Goal: Information Seeking & Learning: Find specific fact

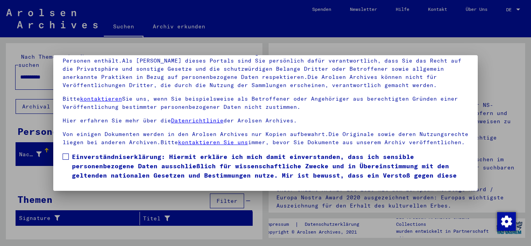
scroll to position [35, 0]
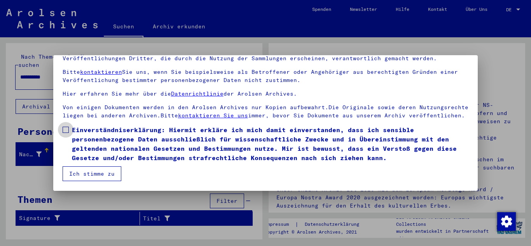
click at [64, 126] on label "Einverständniserklärung: Hiermit erkläre ich mich damit einverstanden, dass ich…" at bounding box center [266, 143] width 406 height 37
click at [100, 173] on button "Ich stimme zu" at bounding box center [92, 173] width 59 height 15
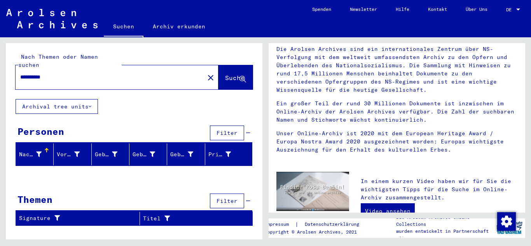
scroll to position [39, 0]
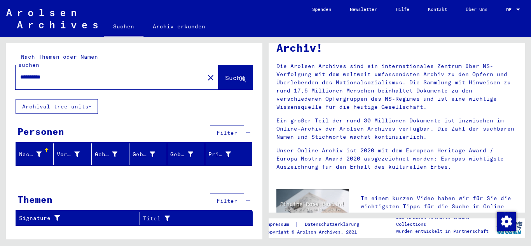
click at [63, 73] on input "**********" at bounding box center [107, 77] width 175 height 8
click at [225, 74] on span "Suche" at bounding box center [234, 78] width 19 height 8
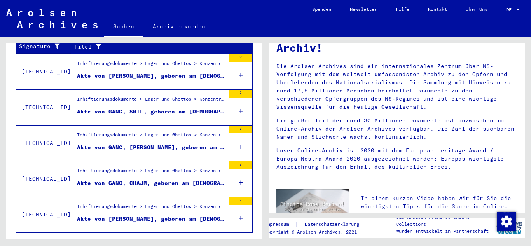
scroll to position [181, 0]
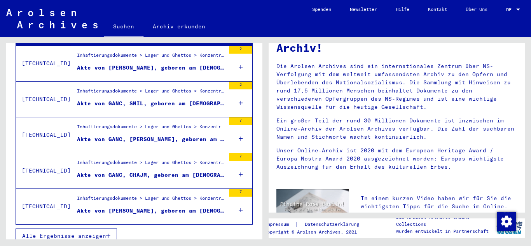
click at [107, 233] on icon "button" at bounding box center [108, 235] width 4 height 5
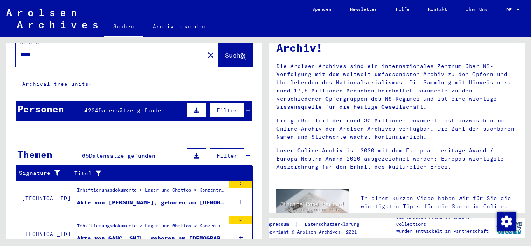
scroll to position [0, 0]
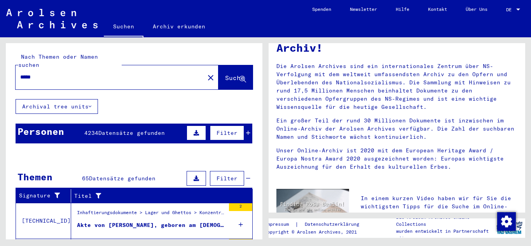
click at [37, 73] on input "****" at bounding box center [107, 77] width 175 height 8
type input "*"
click at [218, 65] on button "Suche" at bounding box center [235, 77] width 34 height 24
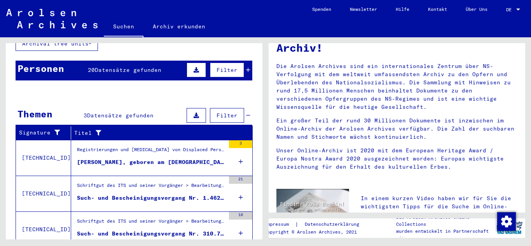
scroll to position [78, 0]
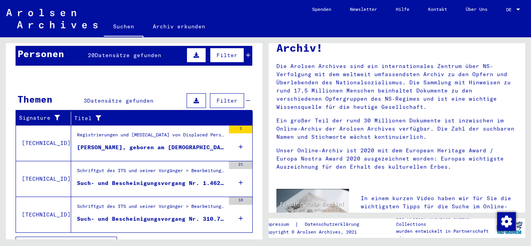
click at [195, 143] on div "[PERSON_NAME], geboren am [DEMOGRAPHIC_DATA], geboren in [GEOGRAPHIC_DATA]" at bounding box center [151, 147] width 148 height 8
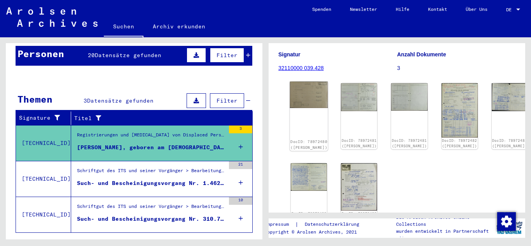
click at [298, 82] on img at bounding box center [309, 95] width 38 height 26
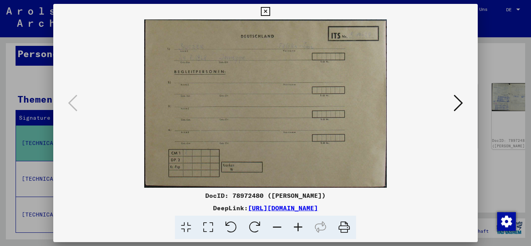
click at [263, 10] on icon at bounding box center [265, 11] width 9 height 9
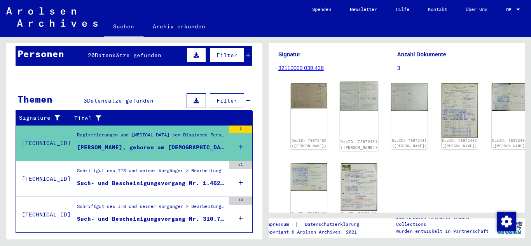
click at [340, 82] on img at bounding box center [359, 96] width 38 height 29
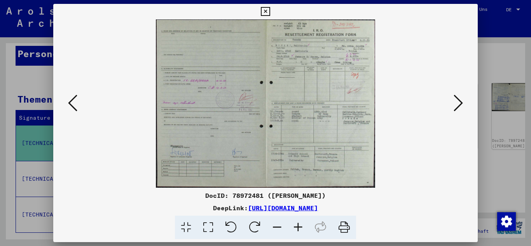
click at [298, 223] on icon at bounding box center [298, 228] width 21 height 24
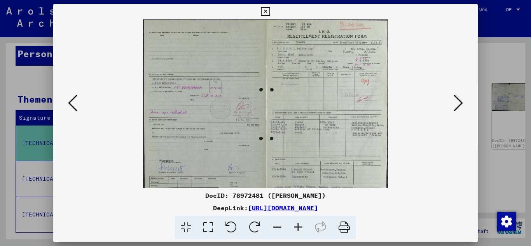
click at [296, 223] on icon at bounding box center [298, 228] width 21 height 24
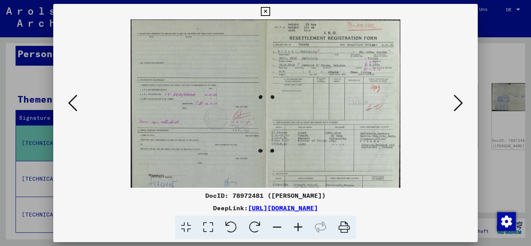
click at [296, 223] on icon at bounding box center [298, 228] width 21 height 24
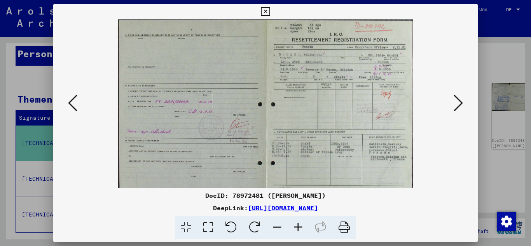
click at [296, 223] on icon at bounding box center [298, 228] width 21 height 24
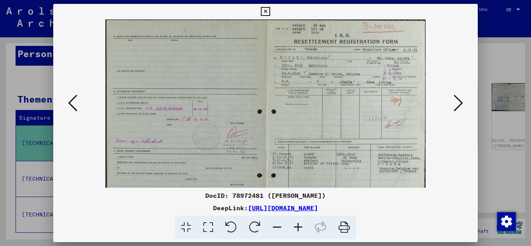
click at [296, 223] on icon at bounding box center [298, 228] width 21 height 24
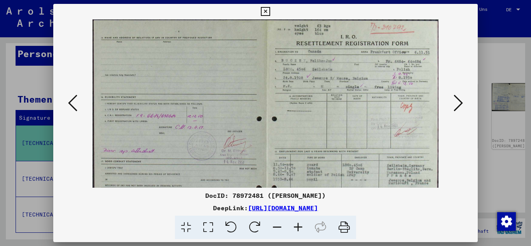
click at [296, 223] on icon at bounding box center [298, 228] width 21 height 24
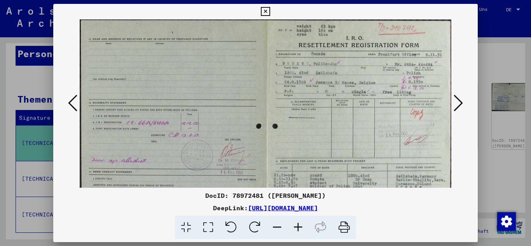
click at [296, 223] on icon at bounding box center [298, 228] width 21 height 24
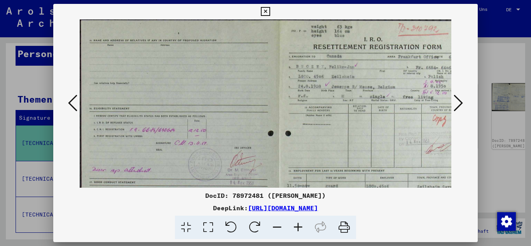
click at [296, 223] on icon at bounding box center [298, 228] width 21 height 24
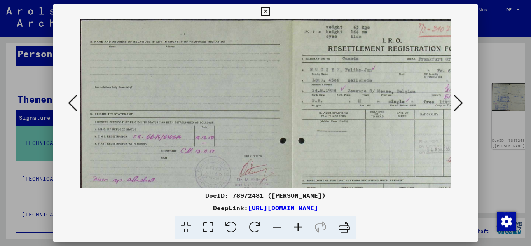
click at [296, 223] on icon at bounding box center [298, 228] width 21 height 24
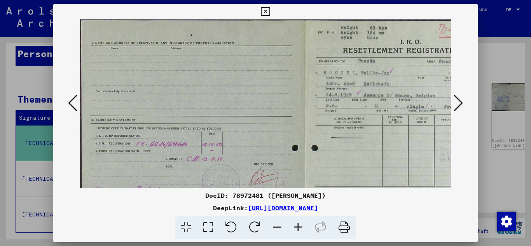
click at [296, 223] on icon at bounding box center [298, 228] width 21 height 24
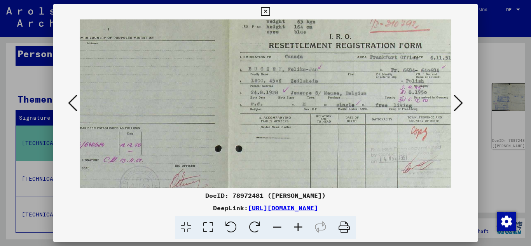
scroll to position [7, 101]
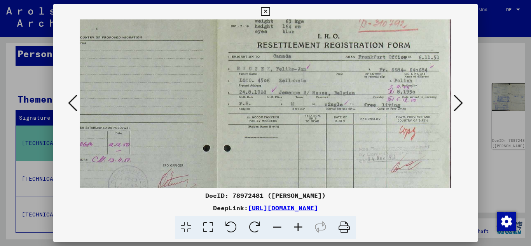
drag, startPoint x: 340, startPoint y: 116, endPoint x: 209, endPoint y: 109, distance: 130.7
click at [209, 109] on img at bounding box center [215, 193] width 472 height 363
click at [458, 99] on icon at bounding box center [457, 103] width 9 height 19
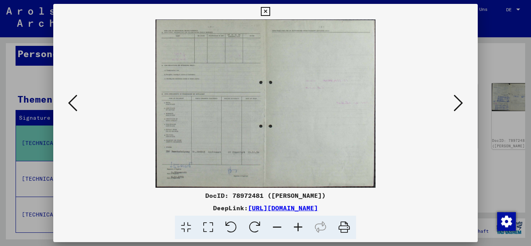
scroll to position [0, 0]
click at [458, 99] on icon at bounding box center [457, 103] width 9 height 19
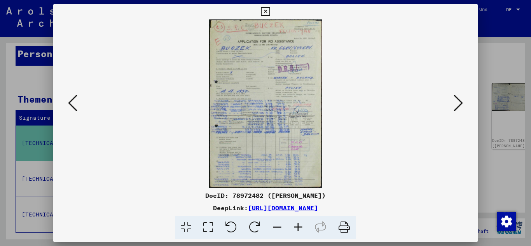
click at [458, 99] on icon at bounding box center [457, 103] width 9 height 19
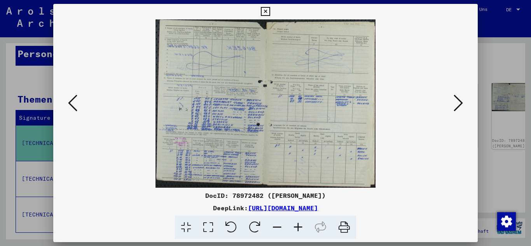
click at [458, 99] on icon at bounding box center [457, 103] width 9 height 19
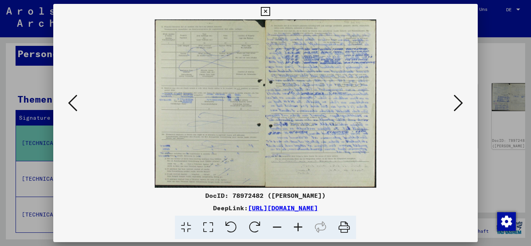
click at [458, 99] on icon at bounding box center [457, 103] width 9 height 19
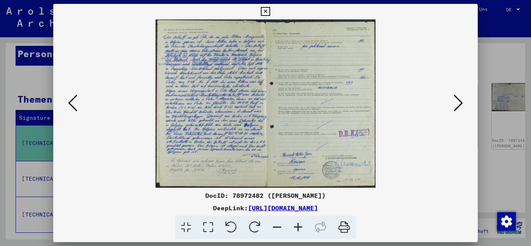
click at [457, 99] on icon at bounding box center [457, 103] width 9 height 19
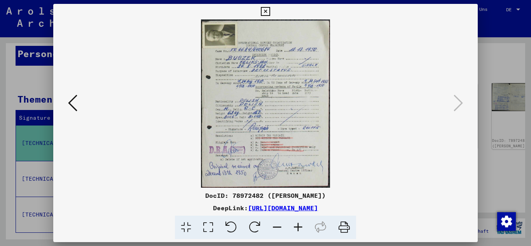
click at [253, 223] on icon at bounding box center [255, 228] width 24 height 24
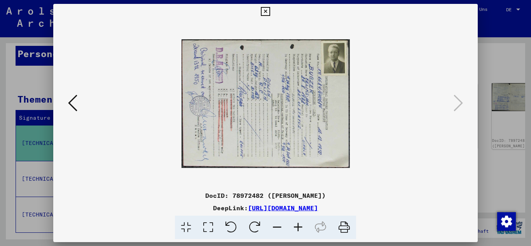
click at [296, 225] on icon at bounding box center [298, 228] width 21 height 24
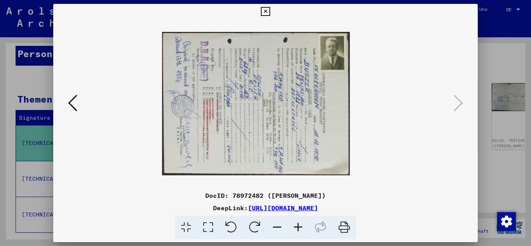
click at [296, 224] on icon at bounding box center [298, 228] width 21 height 24
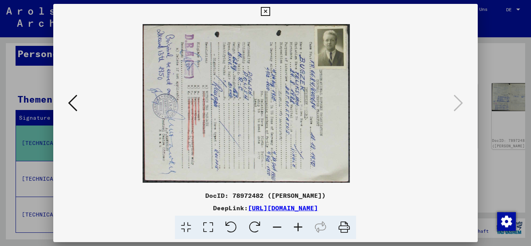
click at [296, 224] on icon at bounding box center [298, 228] width 21 height 24
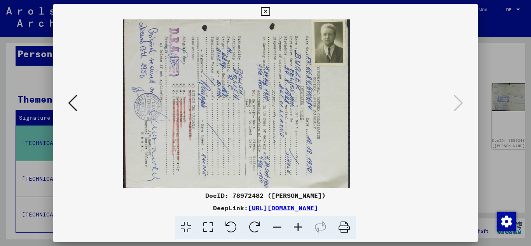
click at [296, 224] on icon at bounding box center [298, 228] width 21 height 24
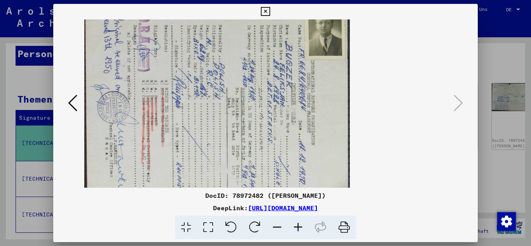
click at [296, 224] on icon at bounding box center [298, 228] width 21 height 24
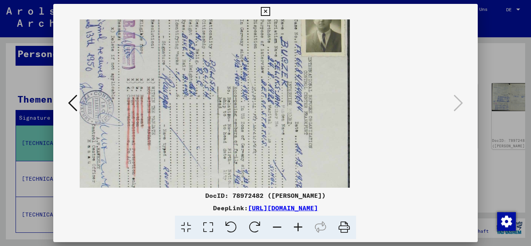
click at [296, 224] on icon at bounding box center [298, 228] width 21 height 24
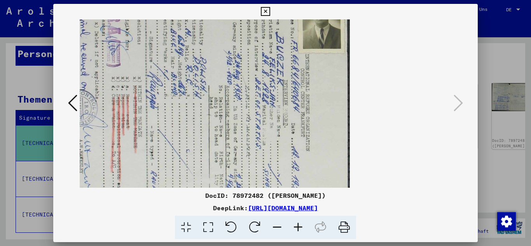
click at [296, 224] on icon at bounding box center [298, 228] width 21 height 24
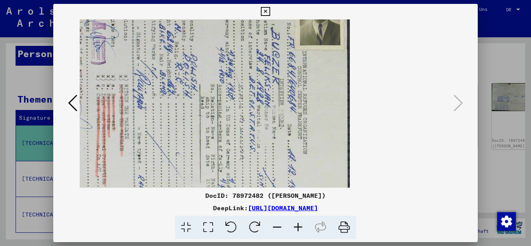
click at [296, 223] on icon at bounding box center [298, 228] width 21 height 24
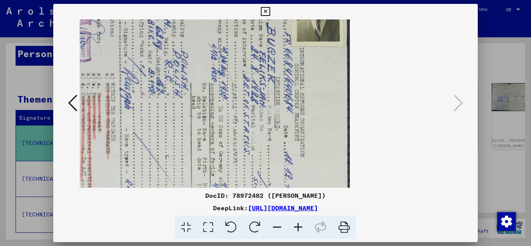
drag, startPoint x: 310, startPoint y: 60, endPoint x: 296, endPoint y: 132, distance: 73.5
click at [297, 135] on img at bounding box center [177, 103] width 343 height 263
drag, startPoint x: 303, startPoint y: 67, endPoint x: 302, endPoint y: 75, distance: 7.8
click at [302, 76] on img at bounding box center [177, 103] width 343 height 263
click at [275, 222] on icon at bounding box center [277, 228] width 21 height 24
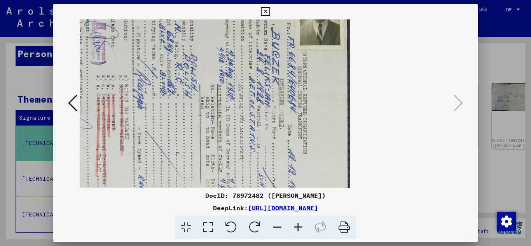
click at [275, 222] on icon at bounding box center [277, 228] width 21 height 24
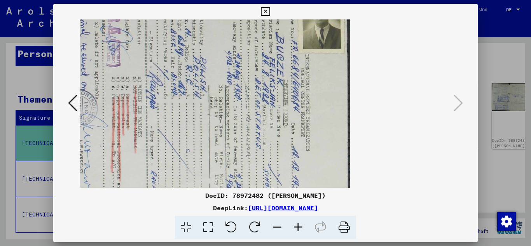
click at [275, 222] on icon at bounding box center [277, 228] width 21 height 24
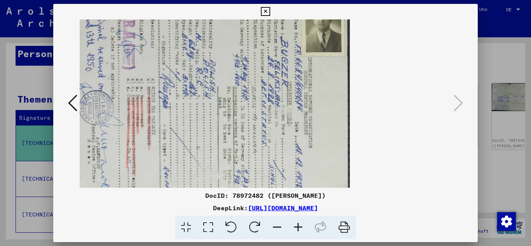
click at [275, 222] on icon at bounding box center [277, 228] width 21 height 24
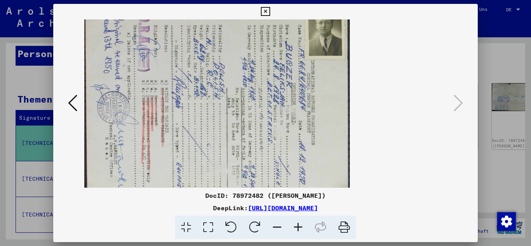
click at [275, 222] on icon at bounding box center [277, 228] width 21 height 24
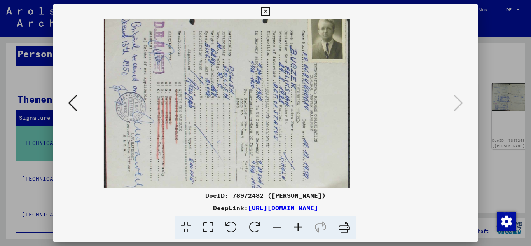
click at [263, 9] on icon at bounding box center [265, 11] width 9 height 9
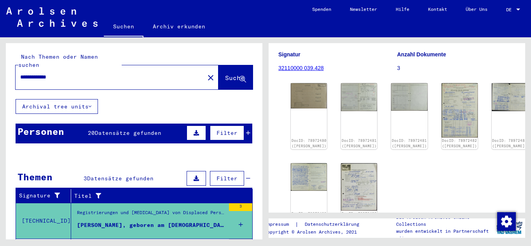
click at [78, 73] on input "**********" at bounding box center [110, 77] width 180 height 8
type input "*"
click at [225, 74] on span "Suche" at bounding box center [234, 78] width 19 height 8
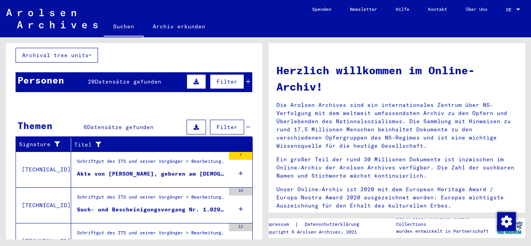
scroll to position [117, 0]
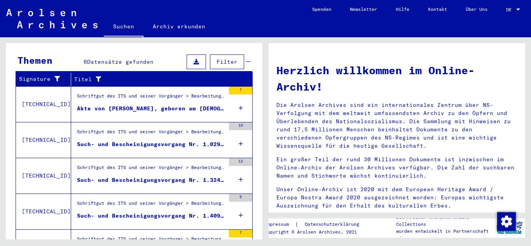
click at [173, 105] on div "Akte von [PERSON_NAME], geboren am [DEMOGRAPHIC_DATA]" at bounding box center [151, 109] width 148 height 8
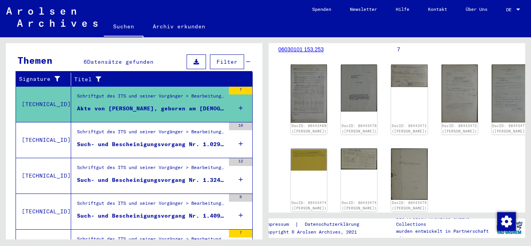
scroll to position [117, 0]
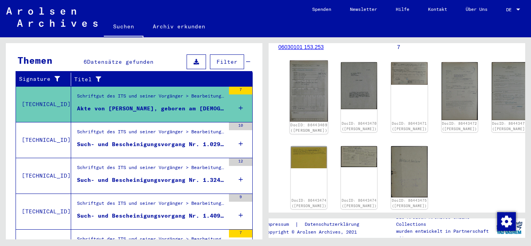
click at [300, 75] on img at bounding box center [309, 91] width 38 height 61
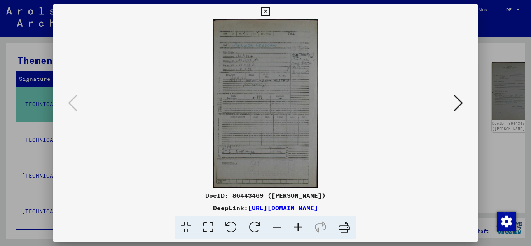
click at [299, 224] on icon at bounding box center [298, 228] width 21 height 24
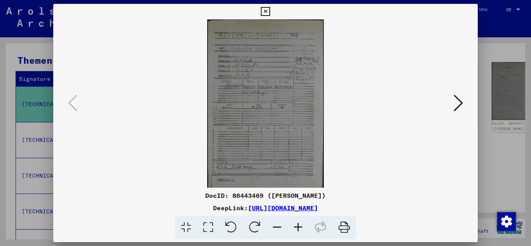
click at [297, 223] on icon at bounding box center [298, 228] width 21 height 24
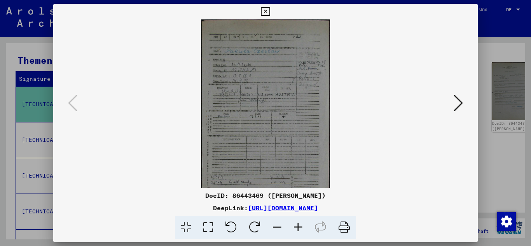
click at [297, 223] on icon at bounding box center [298, 228] width 21 height 24
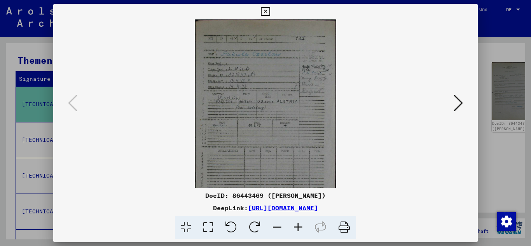
click at [297, 223] on icon at bounding box center [298, 228] width 21 height 24
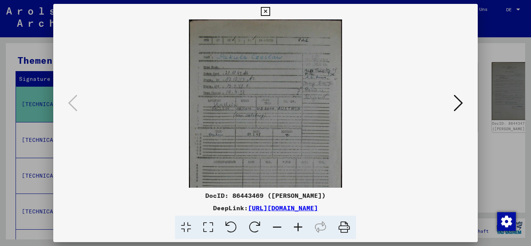
click at [297, 223] on icon at bounding box center [298, 228] width 21 height 24
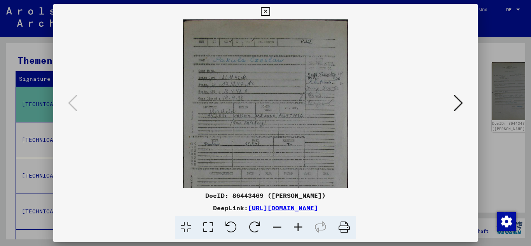
click at [297, 223] on icon at bounding box center [298, 228] width 21 height 24
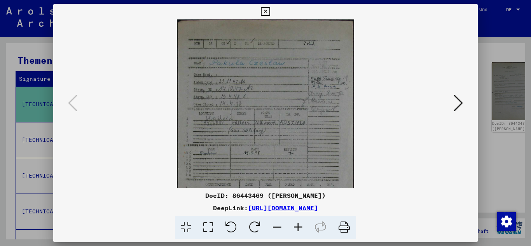
click at [297, 223] on icon at bounding box center [298, 228] width 21 height 24
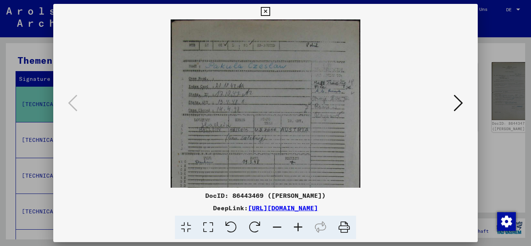
click at [297, 223] on icon at bounding box center [298, 228] width 21 height 24
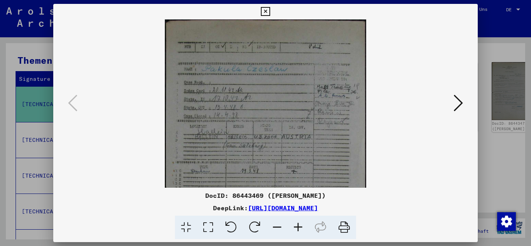
click at [297, 223] on icon at bounding box center [298, 228] width 21 height 24
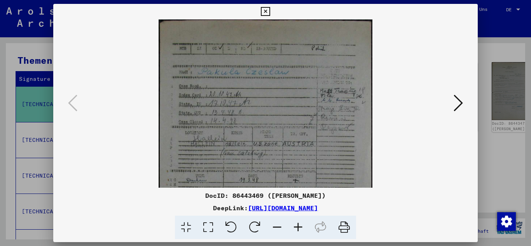
click at [297, 223] on icon at bounding box center [298, 228] width 21 height 24
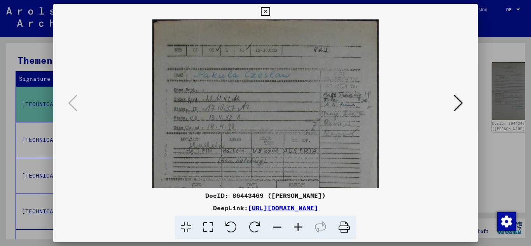
click at [297, 223] on icon at bounding box center [298, 228] width 21 height 24
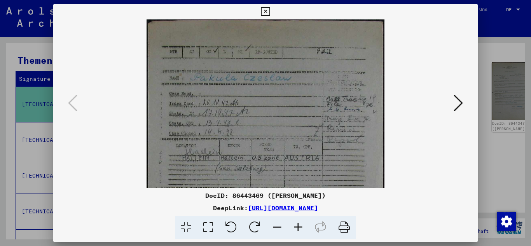
click at [297, 223] on icon at bounding box center [298, 228] width 21 height 24
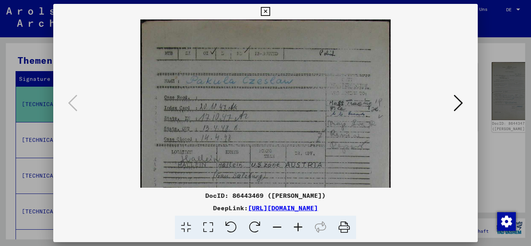
click at [297, 223] on icon at bounding box center [298, 228] width 21 height 24
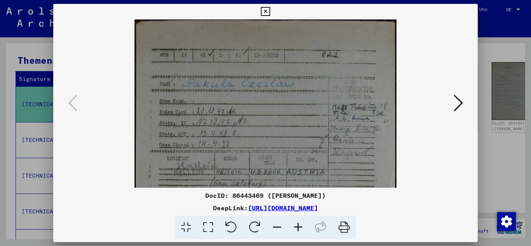
click at [297, 223] on icon at bounding box center [298, 228] width 21 height 24
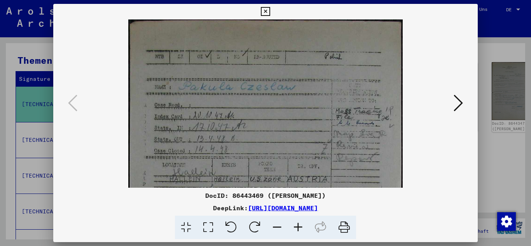
click at [297, 223] on icon at bounding box center [298, 228] width 21 height 24
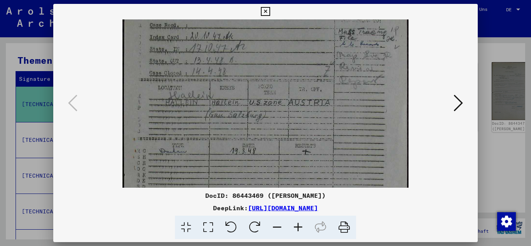
scroll to position [84, 0]
drag, startPoint x: 299, startPoint y: 167, endPoint x: 297, endPoint y: 83, distance: 84.0
click at [297, 83] on img at bounding box center [265, 165] width 286 height 460
click at [457, 100] on icon at bounding box center [457, 103] width 9 height 19
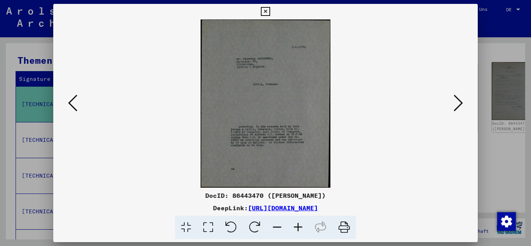
scroll to position [0, 0]
click at [457, 100] on icon at bounding box center [457, 103] width 9 height 19
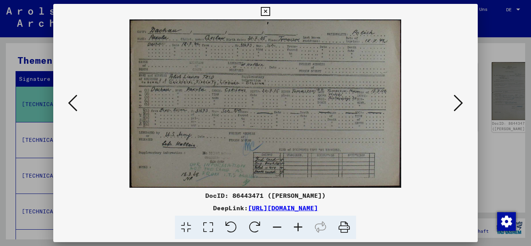
click at [299, 224] on icon at bounding box center [298, 228] width 21 height 24
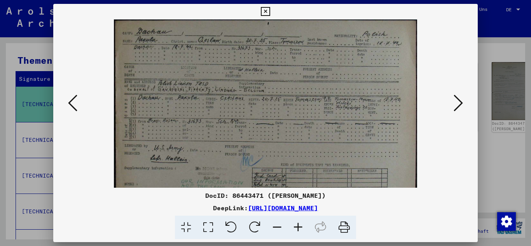
click at [298, 223] on icon at bounding box center [298, 228] width 21 height 24
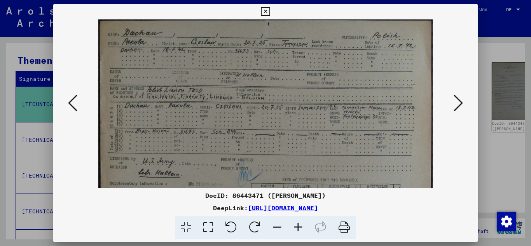
click at [298, 223] on icon at bounding box center [298, 228] width 21 height 24
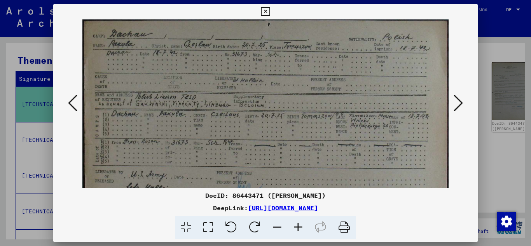
click at [298, 223] on icon at bounding box center [298, 228] width 21 height 24
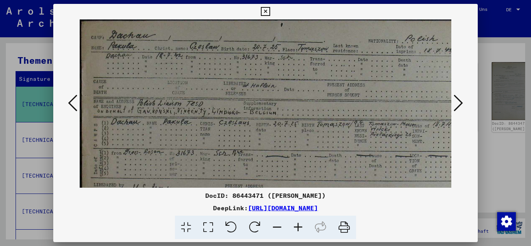
click at [298, 223] on icon at bounding box center [298, 228] width 21 height 24
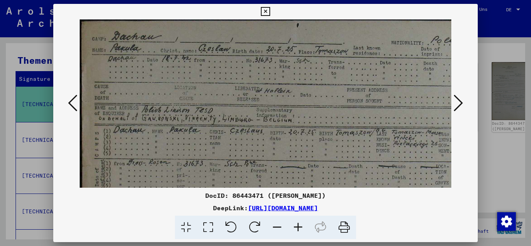
click at [298, 223] on icon at bounding box center [298, 228] width 21 height 24
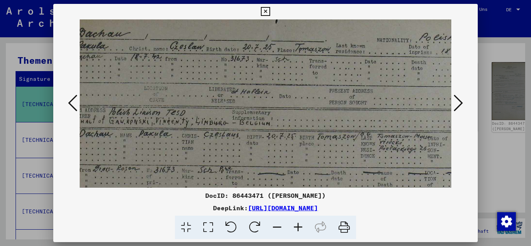
scroll to position [4, 38]
drag, startPoint x: 340, startPoint y: 148, endPoint x: 302, endPoint y: 144, distance: 37.9
click at [302, 144] on img at bounding box center [272, 157] width 460 height 285
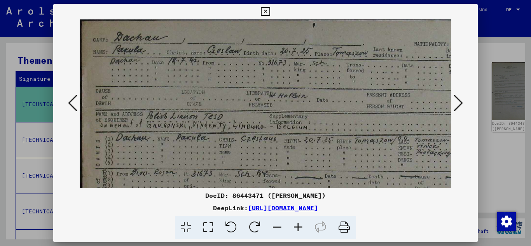
scroll to position [1, 0]
drag, startPoint x: 297, startPoint y: 83, endPoint x: 335, endPoint y: 90, distance: 38.7
click at [335, 90] on img at bounding box center [310, 161] width 460 height 285
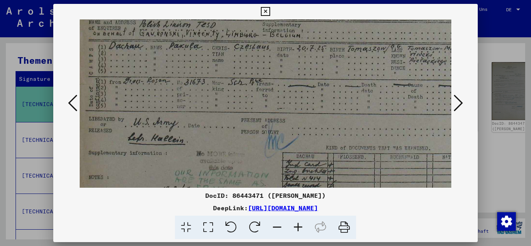
scroll to position [94, 7]
drag, startPoint x: 298, startPoint y: 168, endPoint x: 291, endPoint y: 75, distance: 93.5
click at [291, 75] on img at bounding box center [303, 67] width 460 height 285
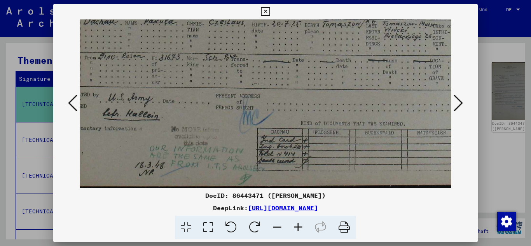
drag, startPoint x: 342, startPoint y: 167, endPoint x: 317, endPoint y: 83, distance: 87.2
click at [317, 83] on img at bounding box center [277, 45] width 460 height 285
click at [457, 97] on icon at bounding box center [457, 103] width 9 height 19
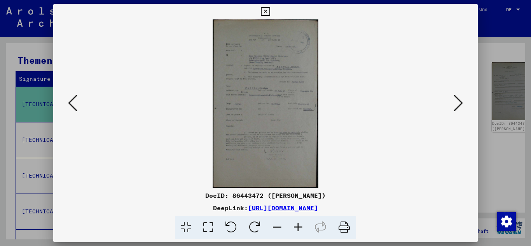
click at [297, 224] on icon at bounding box center [298, 228] width 21 height 24
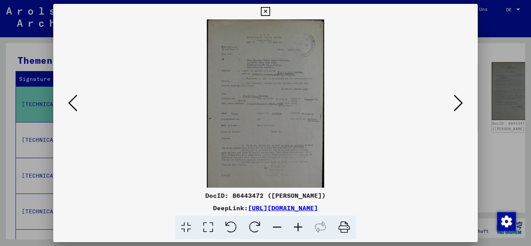
click at [297, 224] on icon at bounding box center [298, 228] width 21 height 24
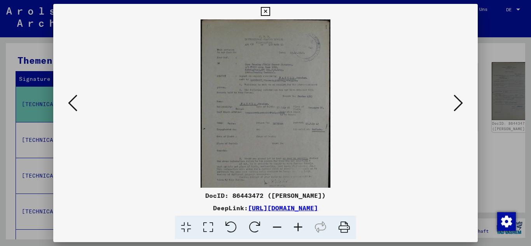
click at [297, 224] on icon at bounding box center [298, 228] width 21 height 24
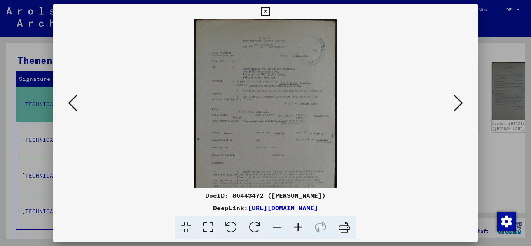
click at [297, 224] on icon at bounding box center [298, 228] width 21 height 24
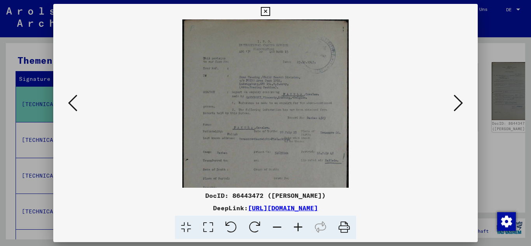
click at [297, 224] on icon at bounding box center [298, 228] width 21 height 24
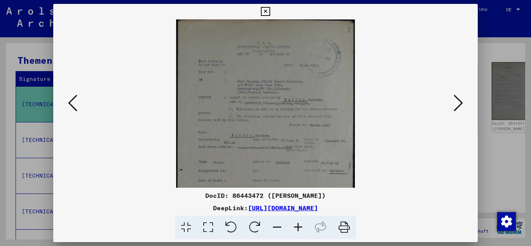
click at [297, 224] on icon at bounding box center [298, 228] width 21 height 24
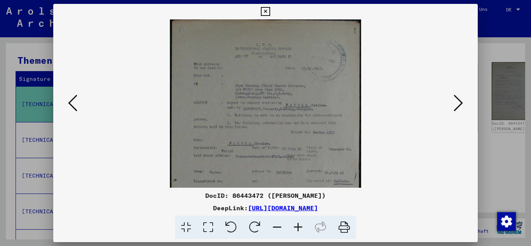
click at [297, 224] on icon at bounding box center [298, 228] width 21 height 24
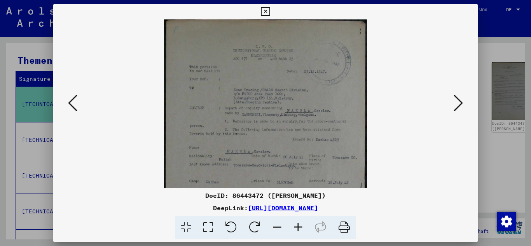
click at [297, 223] on icon at bounding box center [298, 228] width 21 height 24
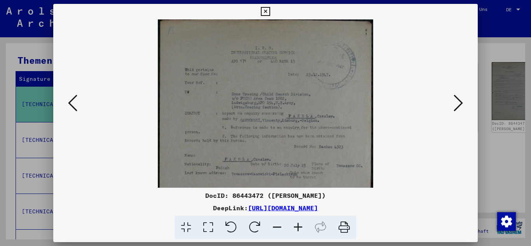
click at [297, 223] on icon at bounding box center [298, 228] width 21 height 24
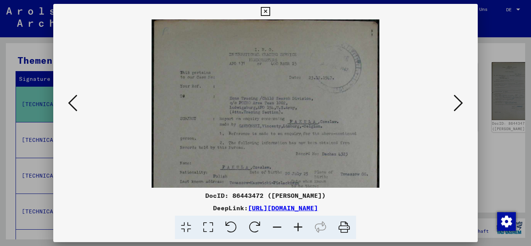
click at [297, 223] on icon at bounding box center [298, 228] width 21 height 24
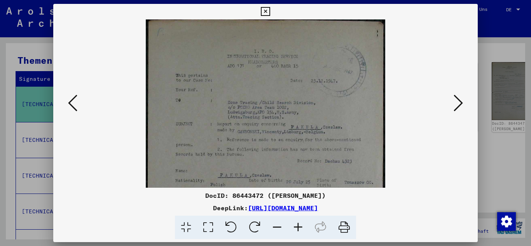
click at [297, 223] on icon at bounding box center [298, 228] width 21 height 24
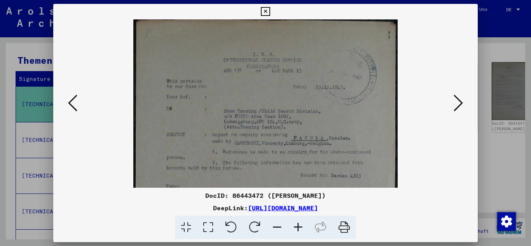
click at [297, 223] on icon at bounding box center [298, 228] width 21 height 24
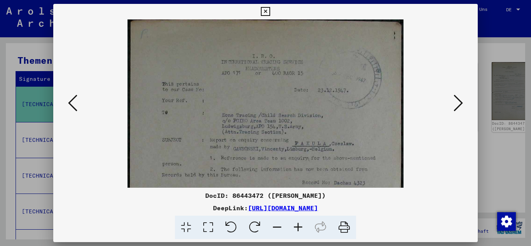
click at [297, 223] on icon at bounding box center [298, 228] width 21 height 24
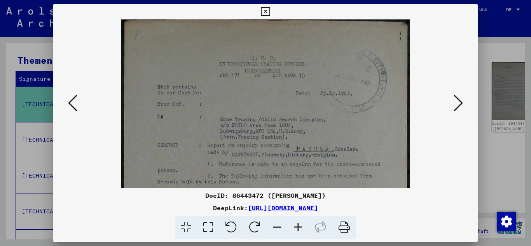
click at [297, 223] on icon at bounding box center [298, 228] width 21 height 24
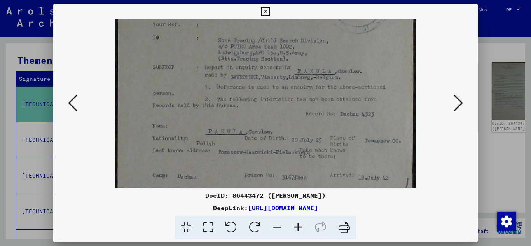
scroll to position [84, 0]
drag, startPoint x: 363, startPoint y: 164, endPoint x: 368, endPoint y: 80, distance: 83.7
click at [368, 80] on img at bounding box center [265, 175] width 300 height 479
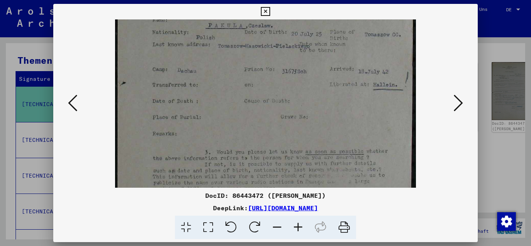
scroll to position [191, 0]
drag, startPoint x: 289, startPoint y: 165, endPoint x: 284, endPoint y: 58, distance: 107.8
click at [284, 58] on img at bounding box center [265, 67] width 300 height 479
click at [456, 98] on icon at bounding box center [457, 103] width 9 height 19
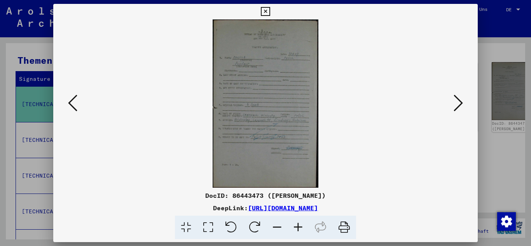
scroll to position [0, 0]
click at [296, 223] on icon at bounding box center [298, 228] width 21 height 24
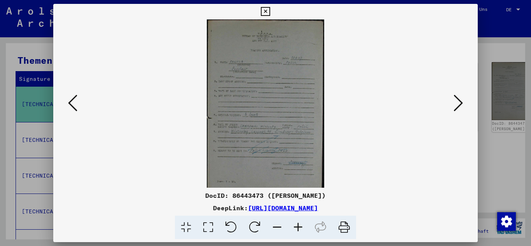
click at [296, 223] on icon at bounding box center [298, 228] width 21 height 24
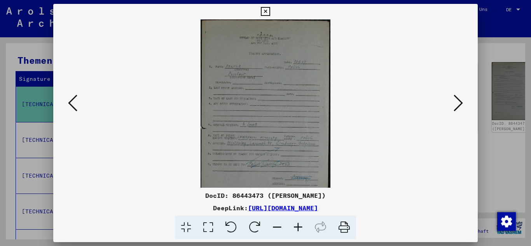
click at [296, 223] on icon at bounding box center [298, 228] width 21 height 24
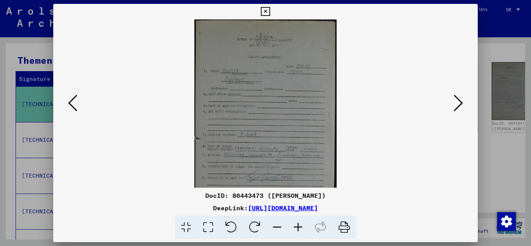
click at [296, 223] on icon at bounding box center [298, 228] width 21 height 24
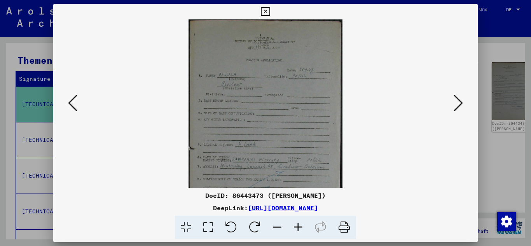
click at [296, 223] on icon at bounding box center [298, 228] width 21 height 24
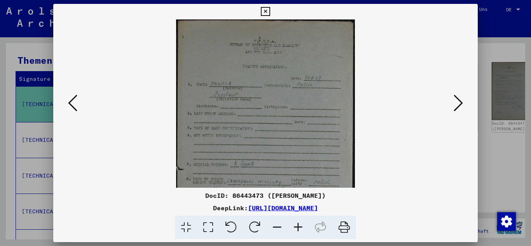
click at [296, 223] on icon at bounding box center [298, 228] width 21 height 24
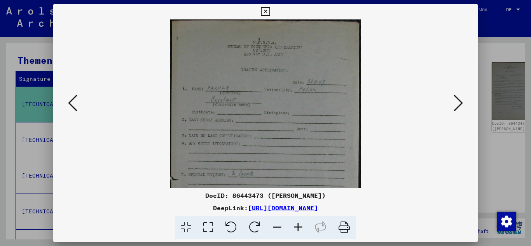
click at [296, 223] on icon at bounding box center [298, 228] width 21 height 24
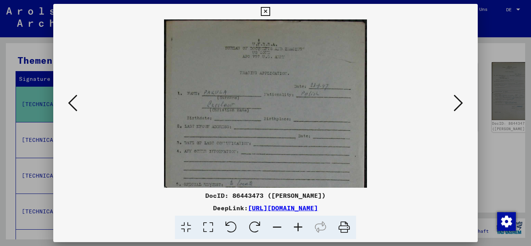
click at [296, 223] on icon at bounding box center [298, 228] width 21 height 24
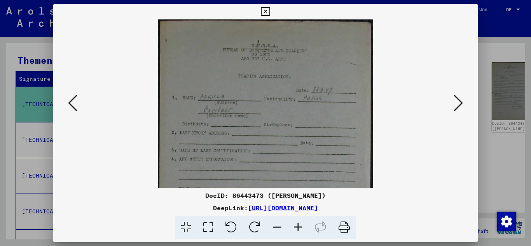
click at [296, 223] on icon at bounding box center [298, 228] width 21 height 24
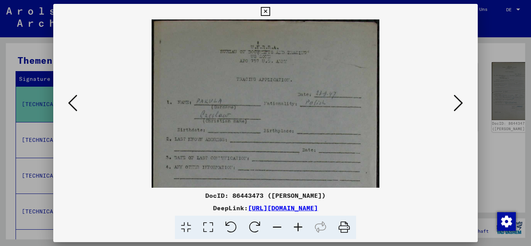
click at [296, 223] on icon at bounding box center [298, 228] width 21 height 24
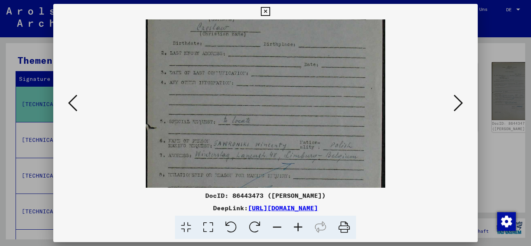
scroll to position [93, 0]
drag, startPoint x: 297, startPoint y: 165, endPoint x: 291, endPoint y: 72, distance: 93.0
click at [291, 72] on img at bounding box center [265, 118] width 239 height 382
click at [459, 100] on icon at bounding box center [457, 103] width 9 height 19
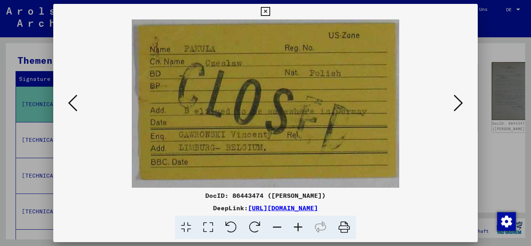
click at [459, 100] on icon at bounding box center [457, 103] width 9 height 19
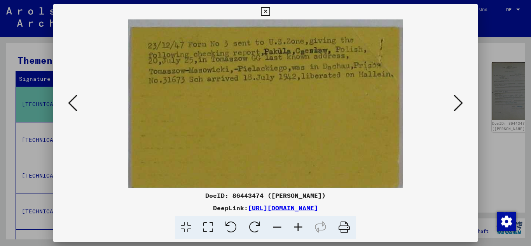
click at [459, 100] on icon at bounding box center [457, 103] width 9 height 19
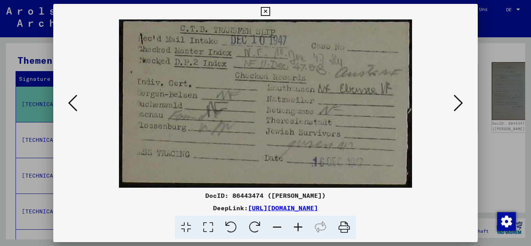
click at [459, 100] on icon at bounding box center [457, 103] width 9 height 19
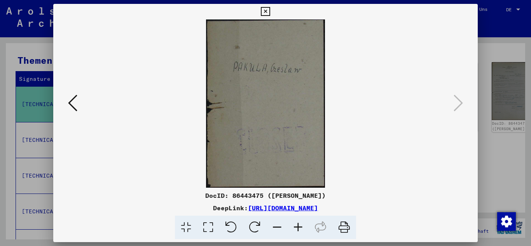
click at [262, 7] on icon at bounding box center [265, 11] width 9 height 9
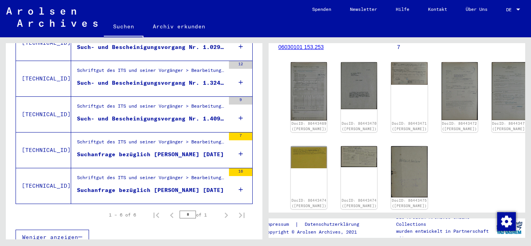
scroll to position [215, 0]
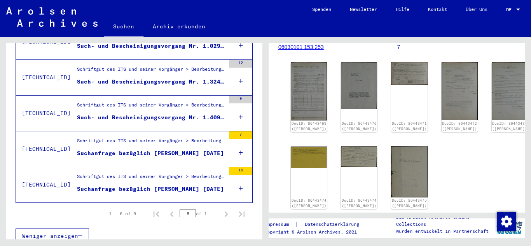
click at [166, 185] on div "Suchanfrage bezüglich [PERSON_NAME] [DATE]" at bounding box center [150, 189] width 147 height 8
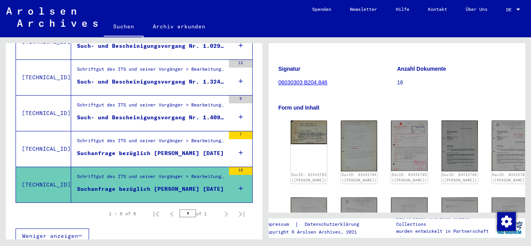
scroll to position [117, 0]
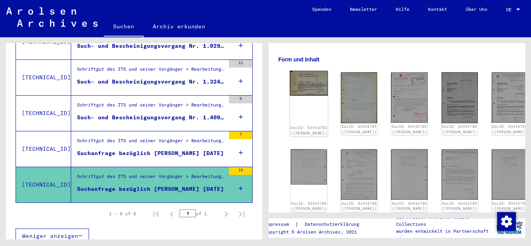
click at [302, 90] on img at bounding box center [309, 83] width 38 height 25
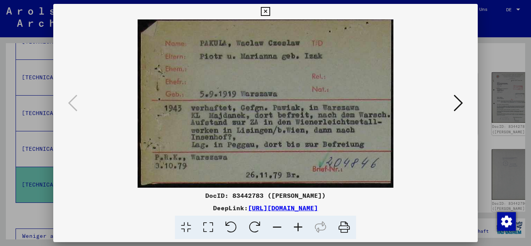
click at [458, 101] on icon at bounding box center [457, 103] width 9 height 19
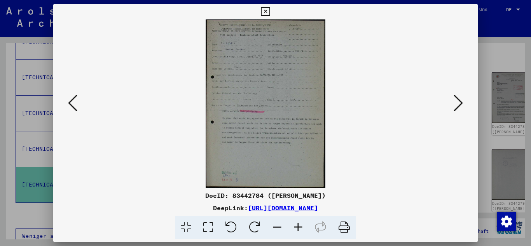
click at [458, 101] on icon at bounding box center [457, 103] width 9 height 19
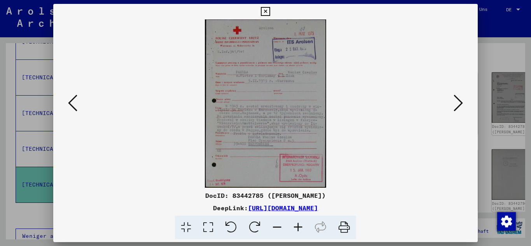
click at [458, 101] on icon at bounding box center [457, 103] width 9 height 19
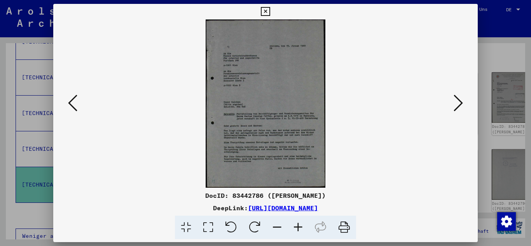
click at [458, 100] on icon at bounding box center [457, 103] width 9 height 19
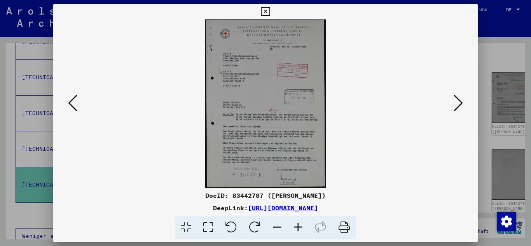
click at [458, 100] on icon at bounding box center [457, 103] width 9 height 19
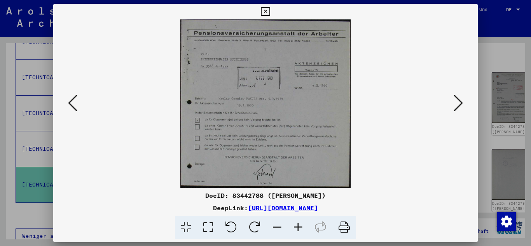
click at [457, 100] on icon at bounding box center [457, 103] width 9 height 19
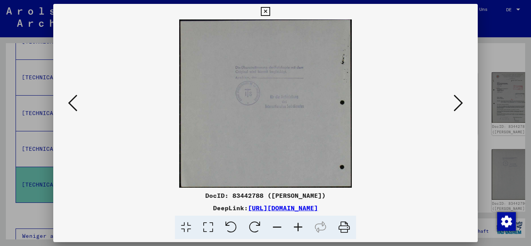
click at [457, 100] on icon at bounding box center [457, 103] width 9 height 19
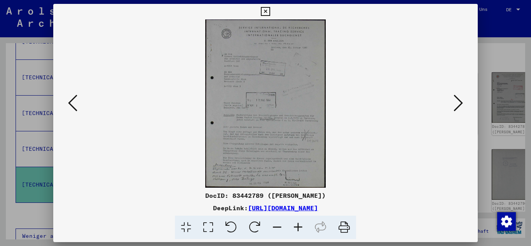
click at [457, 100] on icon at bounding box center [457, 103] width 9 height 19
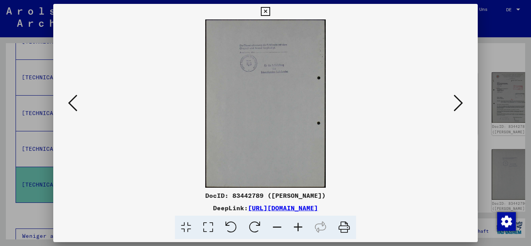
click at [457, 100] on icon at bounding box center [457, 103] width 9 height 19
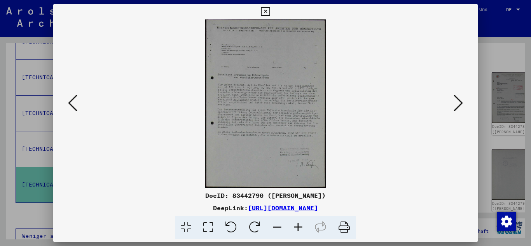
click at [456, 100] on icon at bounding box center [457, 103] width 9 height 19
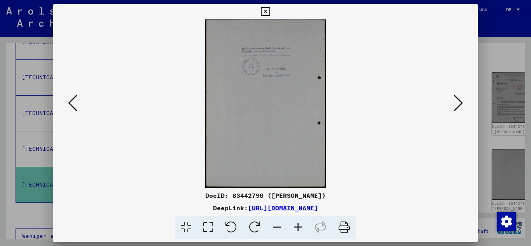
click at [455, 100] on icon at bounding box center [457, 103] width 9 height 19
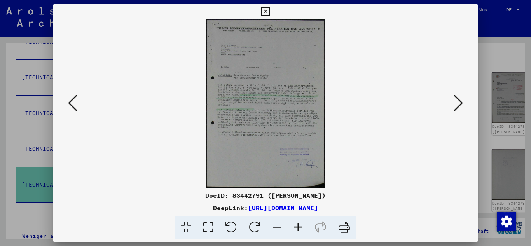
click at [455, 99] on icon at bounding box center [457, 103] width 9 height 19
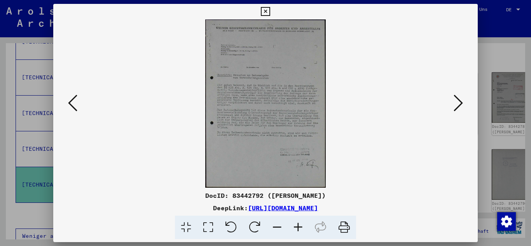
click at [455, 99] on icon at bounding box center [457, 103] width 9 height 19
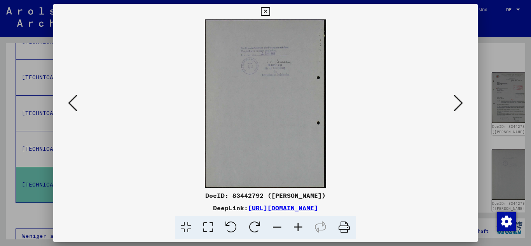
click at [457, 98] on icon at bounding box center [457, 103] width 9 height 19
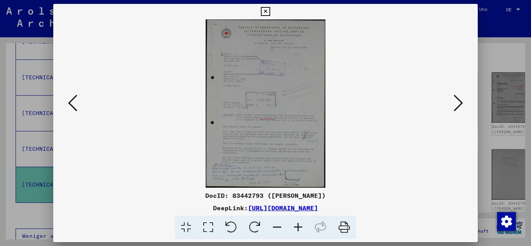
click at [458, 98] on icon at bounding box center [457, 103] width 9 height 19
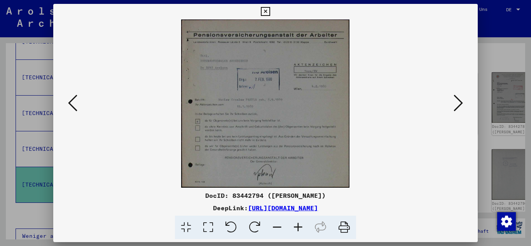
click at [458, 98] on icon at bounding box center [457, 103] width 9 height 19
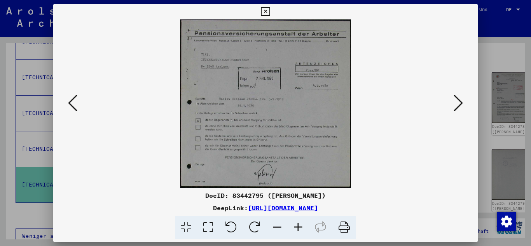
click at [458, 98] on icon at bounding box center [457, 103] width 9 height 19
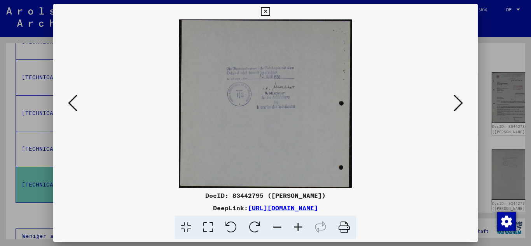
click at [458, 98] on icon at bounding box center [457, 103] width 9 height 19
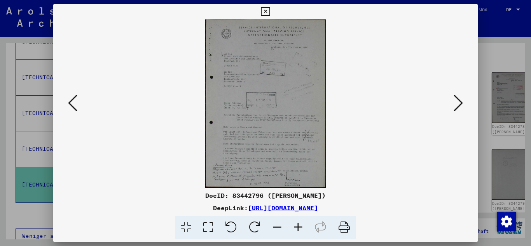
click at [459, 98] on icon at bounding box center [457, 103] width 9 height 19
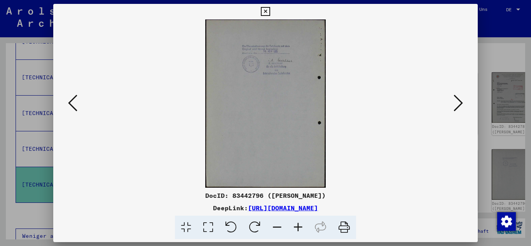
click at [459, 98] on icon at bounding box center [457, 103] width 9 height 19
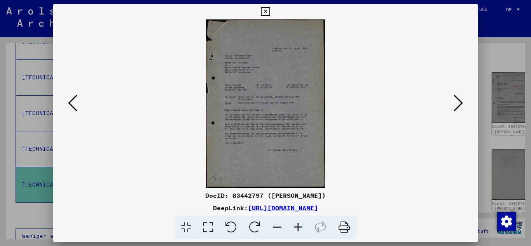
click at [459, 98] on icon at bounding box center [457, 103] width 9 height 19
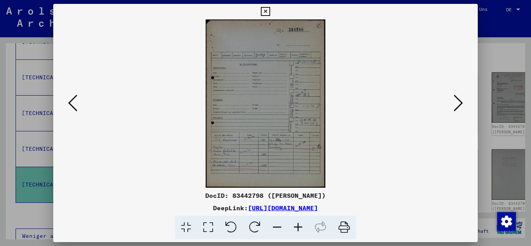
click at [459, 98] on icon at bounding box center [457, 103] width 9 height 19
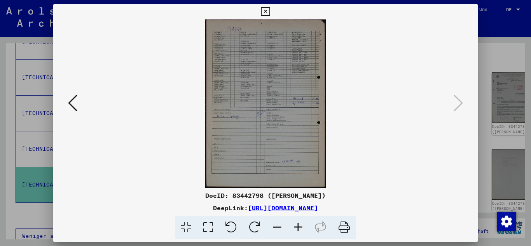
click at [262, 7] on icon at bounding box center [265, 11] width 9 height 9
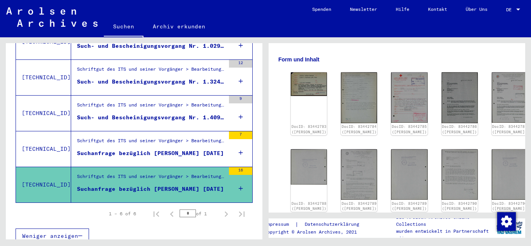
click at [192, 149] on div "Suchanfrage bezüglich [PERSON_NAME] [DATE]" at bounding box center [150, 153] width 147 height 8
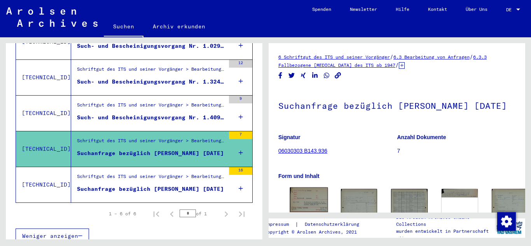
scroll to position [117, 0]
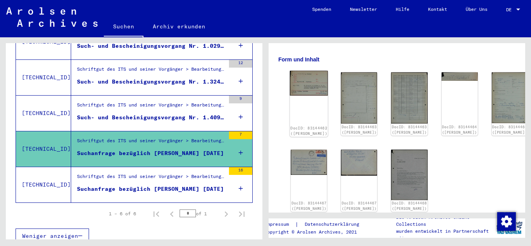
click at [301, 91] on img at bounding box center [309, 83] width 38 height 25
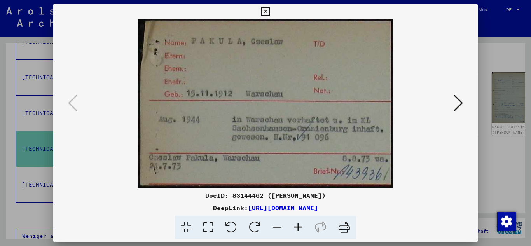
click at [457, 99] on icon at bounding box center [457, 103] width 9 height 19
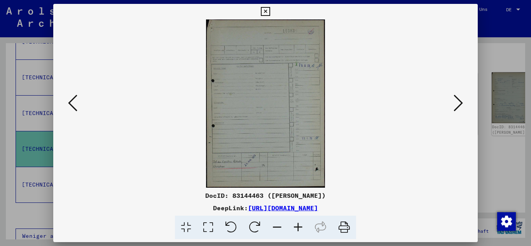
click at [457, 99] on icon at bounding box center [457, 103] width 9 height 19
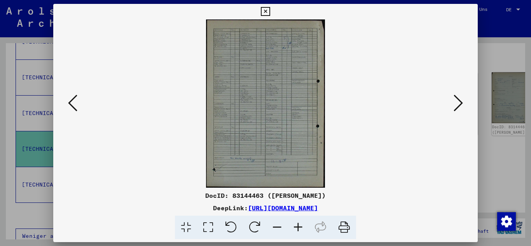
click at [457, 99] on icon at bounding box center [457, 103] width 9 height 19
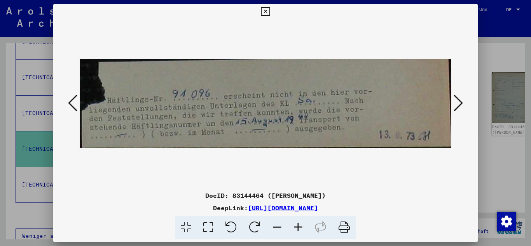
click at [457, 99] on icon at bounding box center [457, 103] width 9 height 19
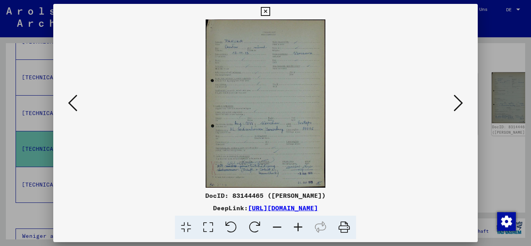
click at [457, 99] on icon at bounding box center [457, 103] width 9 height 19
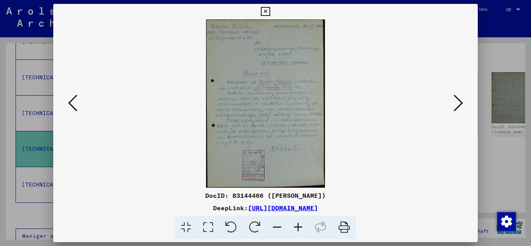
click at [300, 223] on icon at bounding box center [298, 228] width 21 height 24
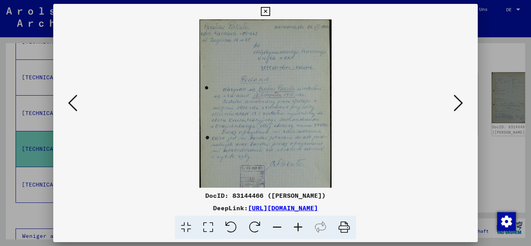
click at [300, 223] on icon at bounding box center [298, 228] width 21 height 24
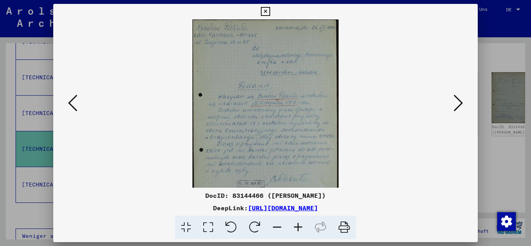
click at [300, 223] on icon at bounding box center [298, 228] width 21 height 24
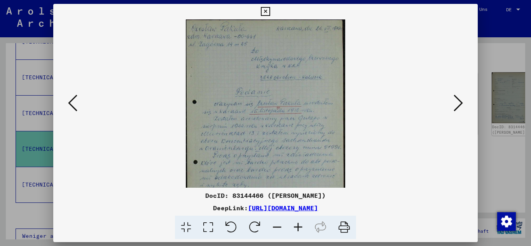
click at [300, 223] on icon at bounding box center [298, 228] width 21 height 24
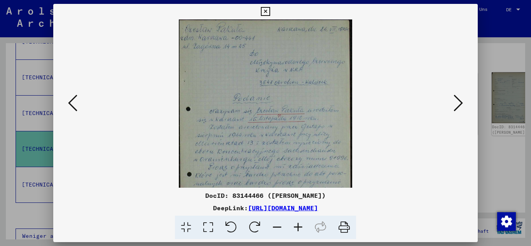
click at [300, 223] on icon at bounding box center [298, 228] width 21 height 24
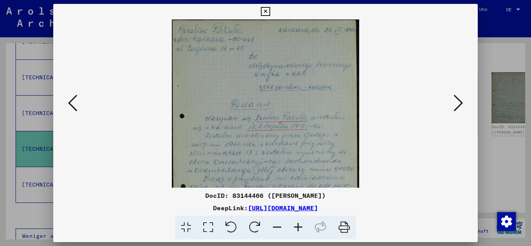
click at [300, 223] on icon at bounding box center [298, 228] width 21 height 24
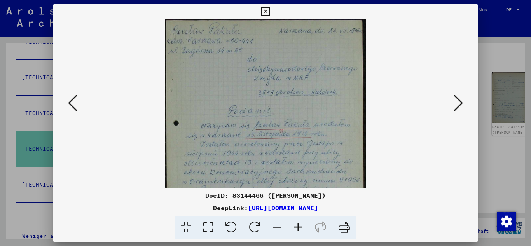
click at [300, 223] on icon at bounding box center [298, 228] width 21 height 24
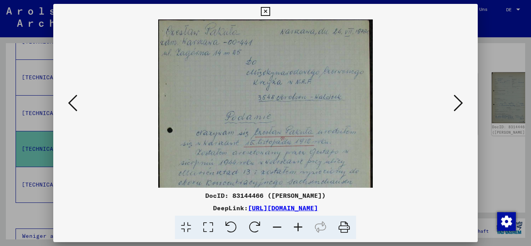
click at [300, 223] on icon at bounding box center [298, 228] width 21 height 24
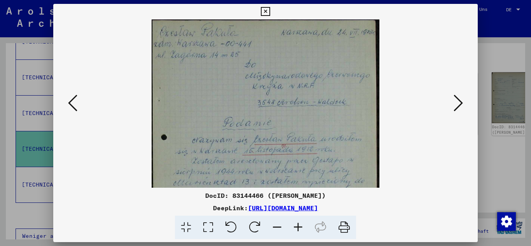
click at [300, 223] on icon at bounding box center [298, 228] width 21 height 24
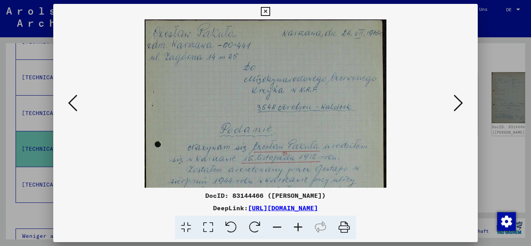
click at [300, 223] on icon at bounding box center [298, 228] width 21 height 24
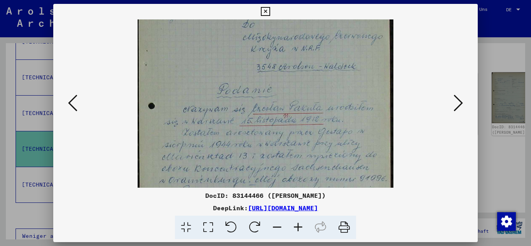
scroll to position [54, 0]
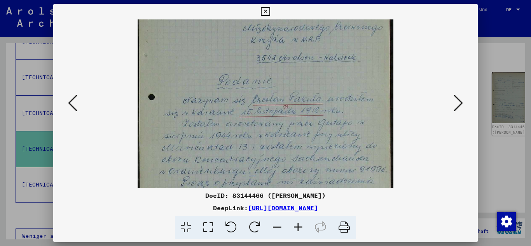
drag, startPoint x: 330, startPoint y: 137, endPoint x: 310, endPoint y: 83, distance: 57.5
click at [310, 83] on img at bounding box center [265, 146] width 255 height 363
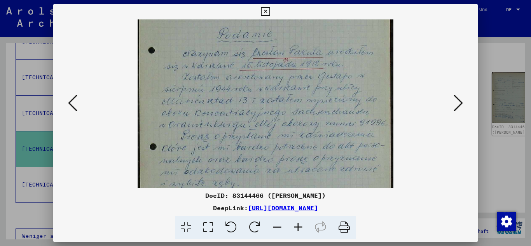
scroll to position [102, 0]
drag, startPoint x: 321, startPoint y: 165, endPoint x: 311, endPoint y: 117, distance: 48.7
click at [311, 117] on img at bounding box center [265, 98] width 255 height 363
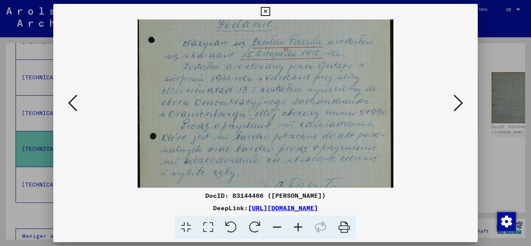
scroll to position [113, 0]
drag, startPoint x: 333, startPoint y: 171, endPoint x: 331, endPoint y: 160, distance: 10.7
click at [331, 160] on img at bounding box center [265, 88] width 255 height 363
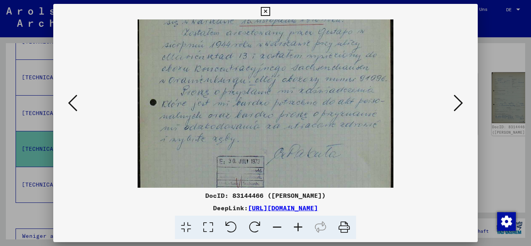
scroll to position [157, 0]
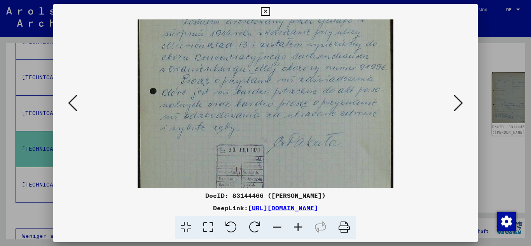
drag, startPoint x: 331, startPoint y: 160, endPoint x: 319, endPoint y: 116, distance: 45.4
click at [319, 116] on img at bounding box center [265, 44] width 255 height 363
click at [458, 99] on icon at bounding box center [457, 103] width 9 height 19
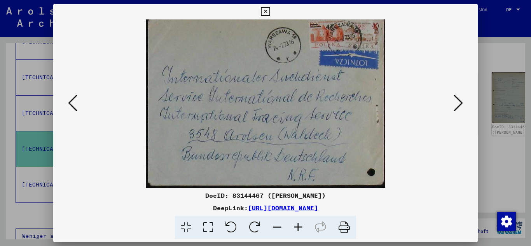
scroll to position [0, 0]
click at [458, 99] on icon at bounding box center [457, 103] width 9 height 19
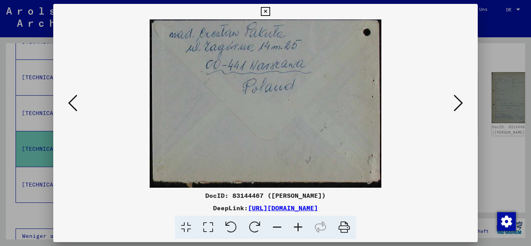
click at [458, 99] on icon at bounding box center [457, 103] width 9 height 19
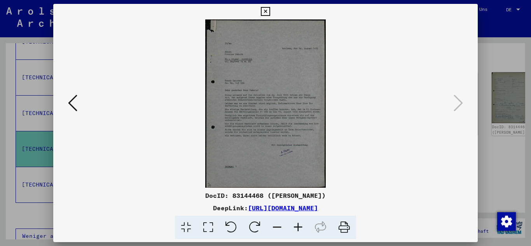
click at [263, 8] on icon at bounding box center [265, 11] width 9 height 9
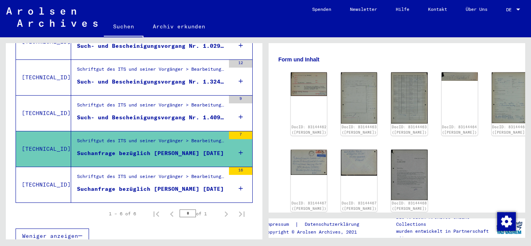
click at [194, 113] on div "Such- und Bescheinigungsvorgang Nr. 1.409.285 für [PERSON_NAME][GEOGRAPHIC_DATA…" at bounding box center [151, 117] width 148 height 8
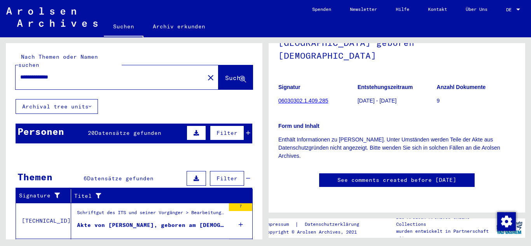
click at [78, 73] on input "**********" at bounding box center [110, 77] width 180 height 8
type input "*"
type input "**********"
click at [225, 74] on span "Suche" at bounding box center [234, 78] width 19 height 8
